Goal: Task Accomplishment & Management: Use online tool/utility

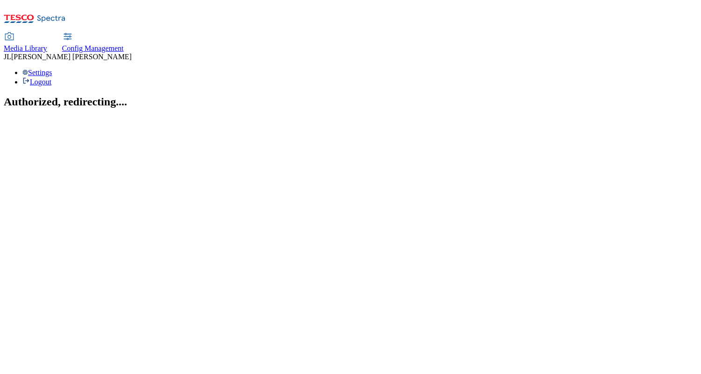
click at [124, 44] on span "Config Management" at bounding box center [93, 48] width 62 height 8
select select "uk"
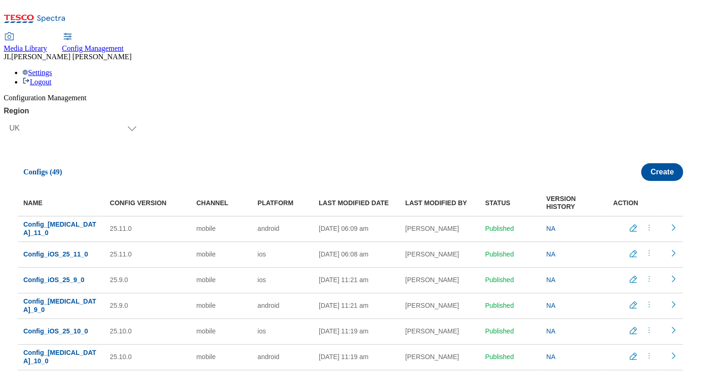
click at [645, 223] on icon "menus" at bounding box center [648, 227] width 9 height 9
click at [639, 280] on span "Copy" at bounding box center [642, 283] width 14 height 7
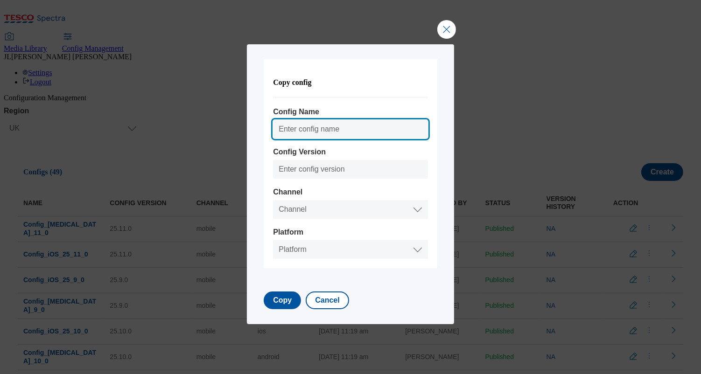
click at [308, 129] on input "Config Name" at bounding box center [350, 129] width 154 height 19
type input "Config_Android_25_12_0"
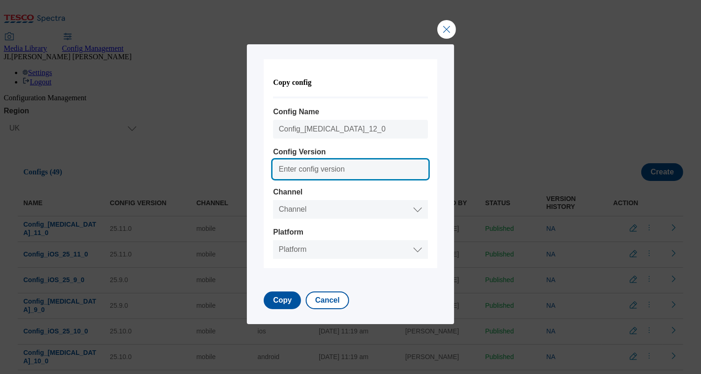
click at [322, 170] on input "Config Version" at bounding box center [350, 169] width 154 height 19
type input "25.12.0"
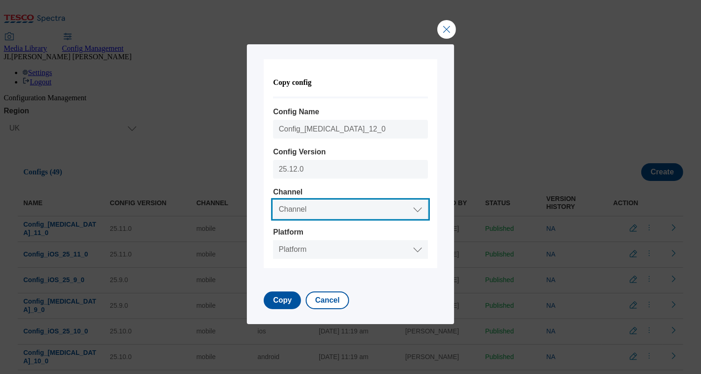
click at [314, 208] on select "Channel Web Mobile" at bounding box center [350, 209] width 154 height 19
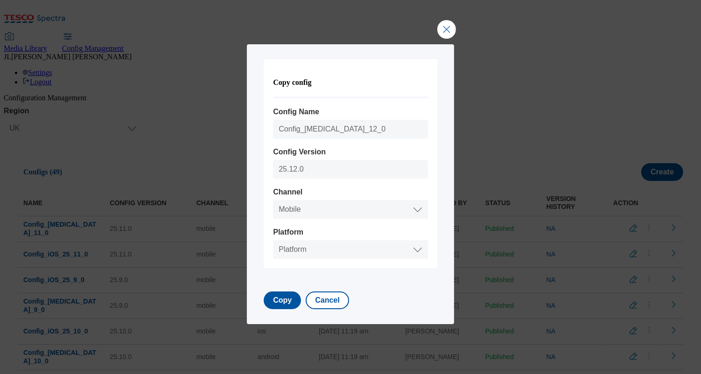
select select "mobile"
select select "android"
click at [273, 241] on select "Platform Android IOS" at bounding box center [350, 249] width 154 height 19
click at [284, 300] on button "Copy" at bounding box center [282, 301] width 37 height 18
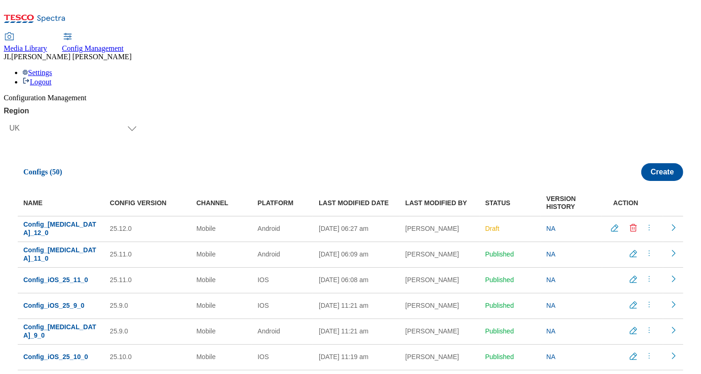
click at [646, 274] on icon "menus" at bounding box center [648, 278] width 9 height 9
click at [642, 332] on span "Copy" at bounding box center [642, 335] width 14 height 7
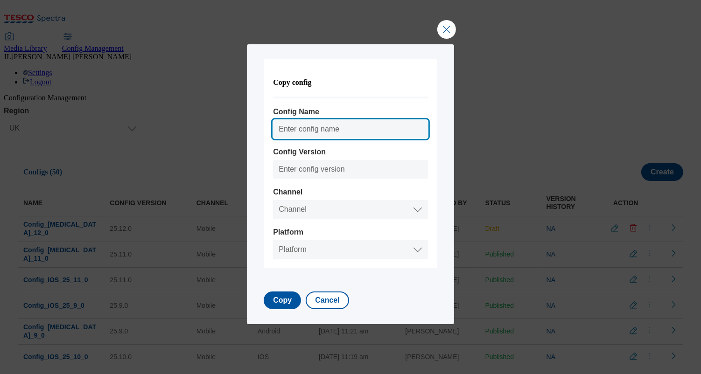
click at [326, 127] on input "Config Name" at bounding box center [350, 129] width 154 height 19
click at [348, 133] on input "Config_Android_25_8_0" at bounding box center [350, 129] width 154 height 19
click at [332, 129] on input "Config_Android_25_12_0" at bounding box center [350, 129] width 154 height 19
type input "Config_iOS_25_12_0"
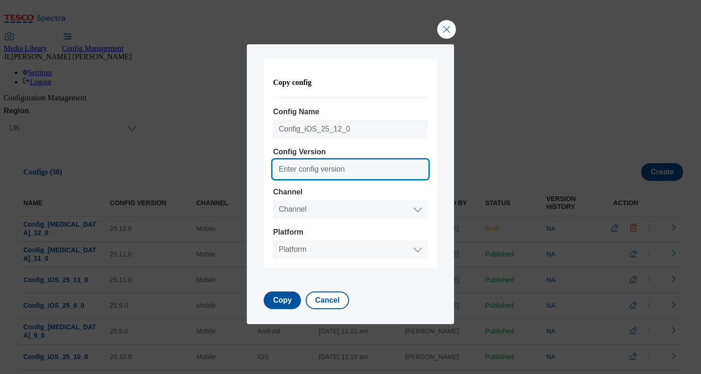
click at [312, 168] on input "Config Version" at bounding box center [350, 169] width 154 height 19
type input "25.12.0"
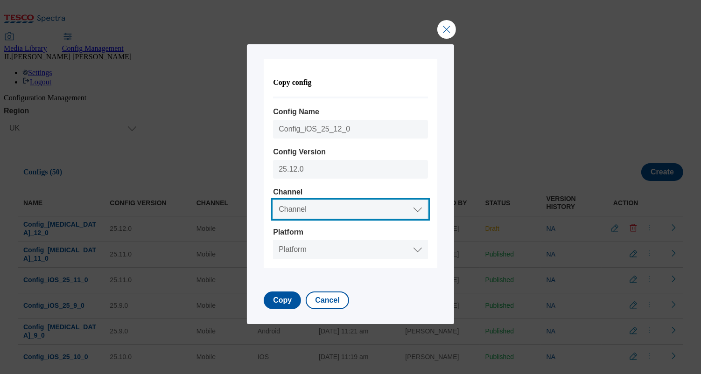
click at [292, 201] on select "Channel Web Mobile" at bounding box center [350, 209] width 154 height 19
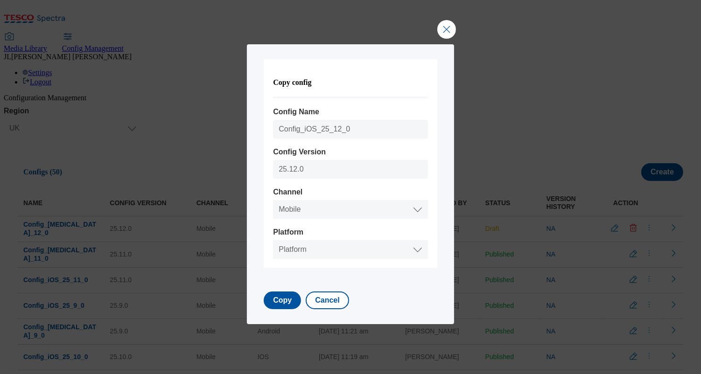
select select "mobile"
select select "ios"
click at [273, 241] on select "Platform Android IOS" at bounding box center [350, 249] width 154 height 19
click at [285, 299] on button "Copy" at bounding box center [282, 301] width 37 height 18
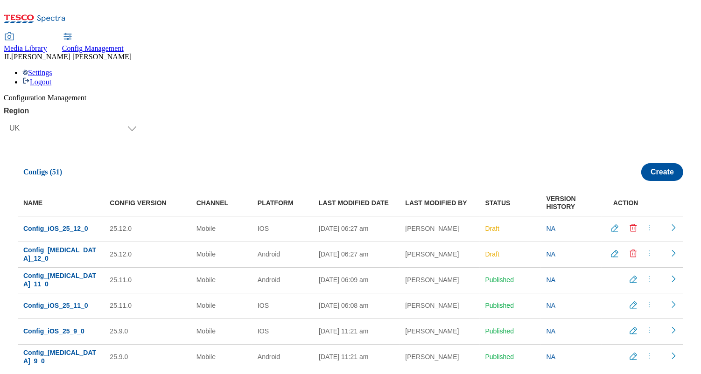
click at [644, 223] on icon "menus" at bounding box center [648, 227] width 9 height 9
click at [639, 247] on span "Publish" at bounding box center [645, 250] width 21 height 7
click at [648, 249] on icon "menus" at bounding box center [648, 253] width 9 height 9
click at [642, 273] on span "Publish" at bounding box center [645, 276] width 21 height 7
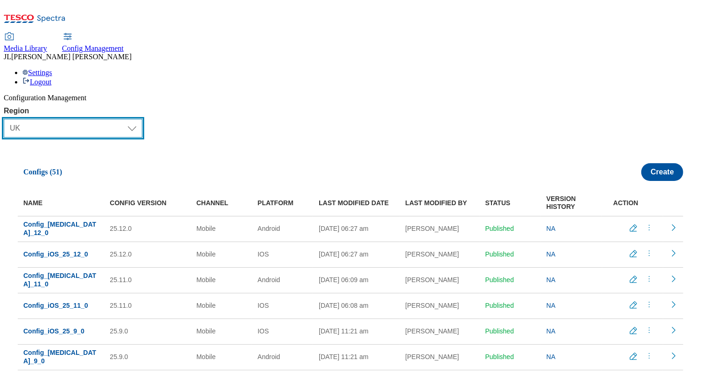
click at [56, 119] on select "Select Region UK CZ IE SK HU" at bounding box center [73, 128] width 139 height 19
